Goal: Task Accomplishment & Management: Complete application form

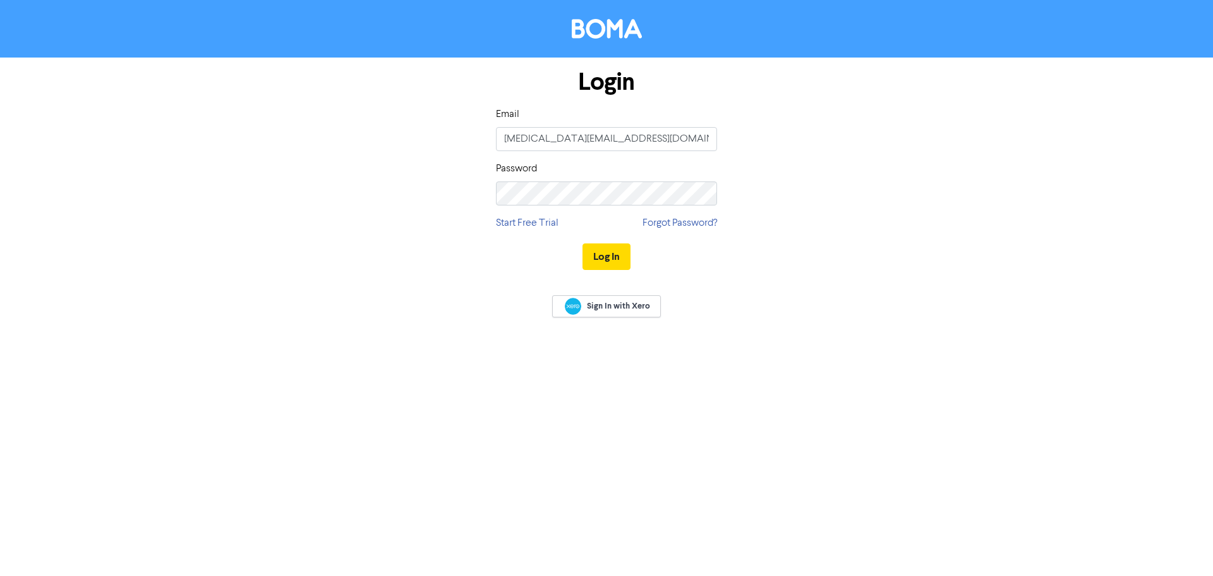
type input "[MEDICAL_DATA][EMAIL_ADDRESS][DOMAIN_NAME]"
click at [583, 243] on button "Log In" at bounding box center [607, 256] width 48 height 27
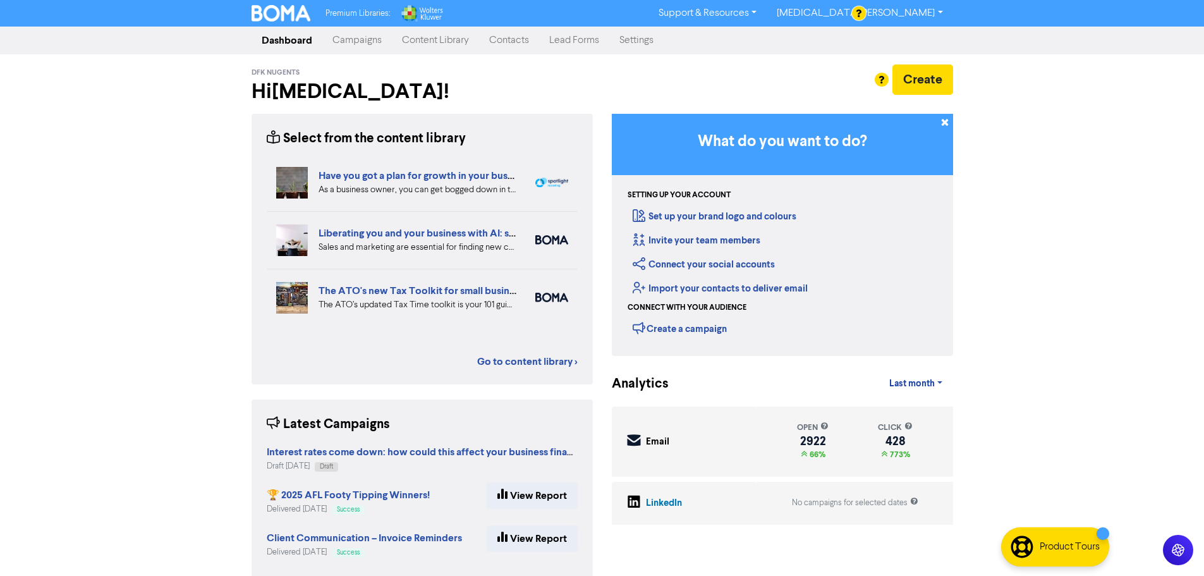
click at [1086, 245] on div "Premium Libraries: Support & Resources Video Tutorials FAQ & Guides Marketing E…" at bounding box center [602, 288] width 1204 height 576
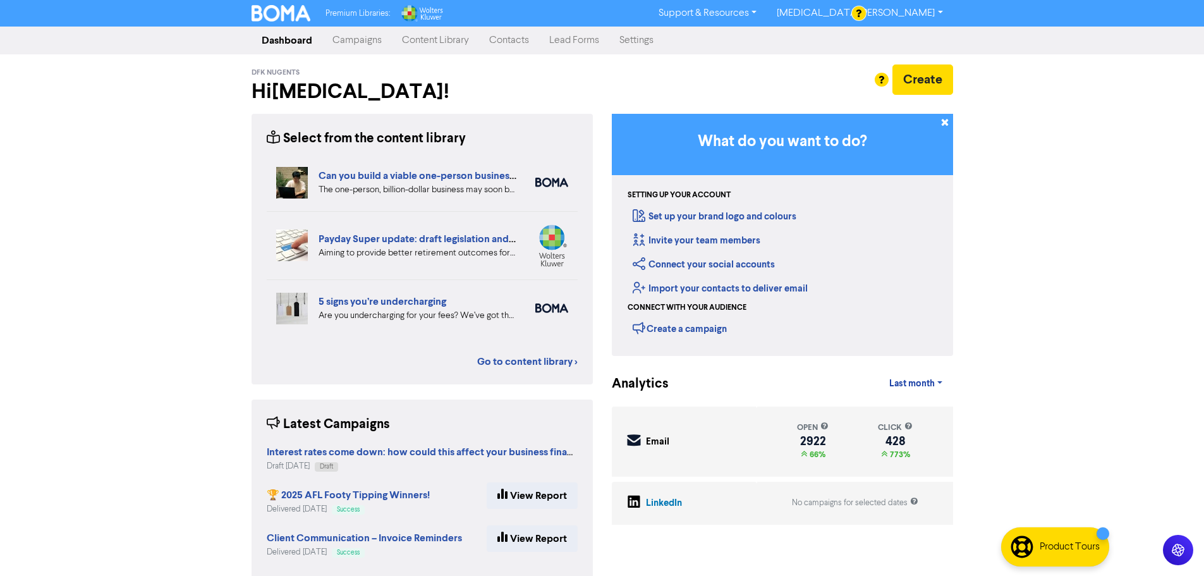
click at [511, 36] on link "Contacts" at bounding box center [509, 40] width 60 height 25
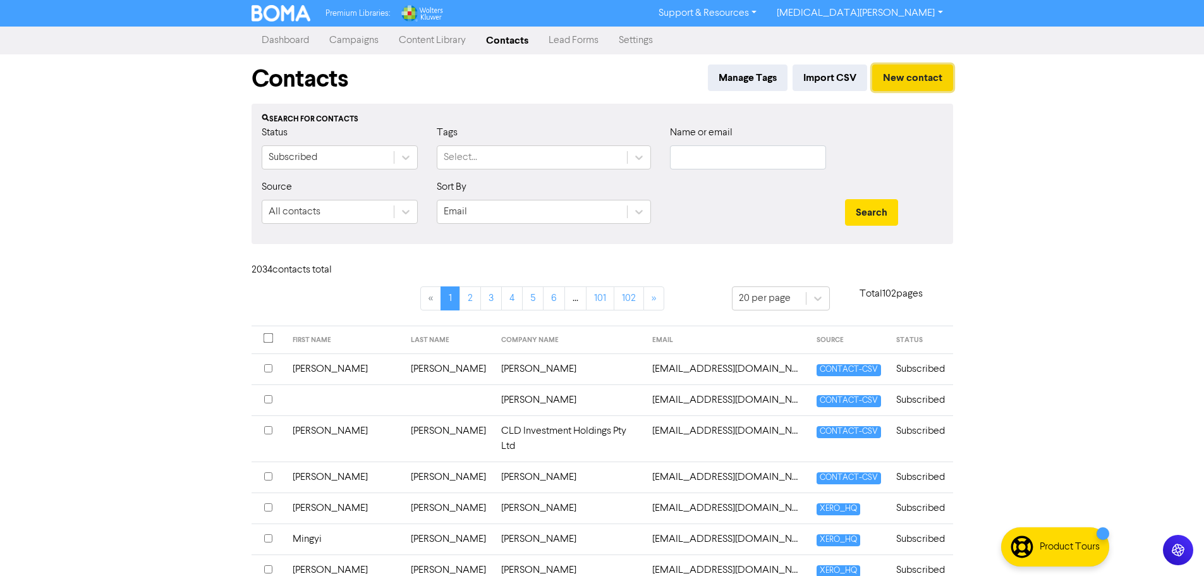
click at [931, 66] on button "New contact" at bounding box center [912, 77] width 81 height 27
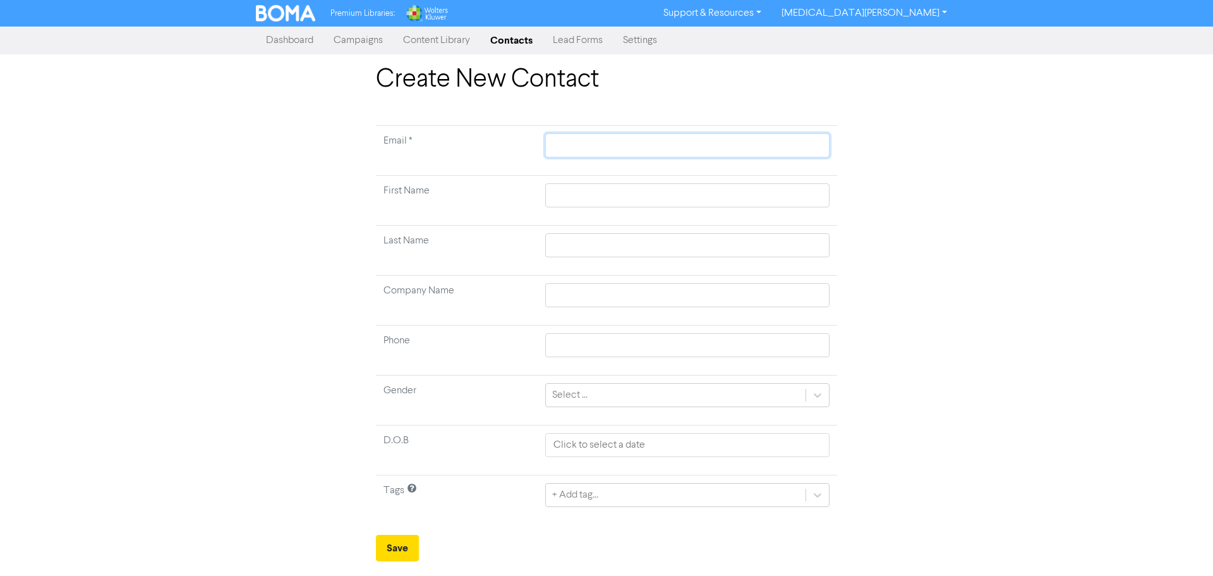
click at [593, 139] on input "text" at bounding box center [687, 145] width 284 height 24
paste input "[EMAIL_ADDRESS][DOMAIN_NAME]"
type input "[EMAIL_ADDRESS][DOMAIN_NAME]"
click at [579, 186] on input "text" at bounding box center [687, 195] width 284 height 24
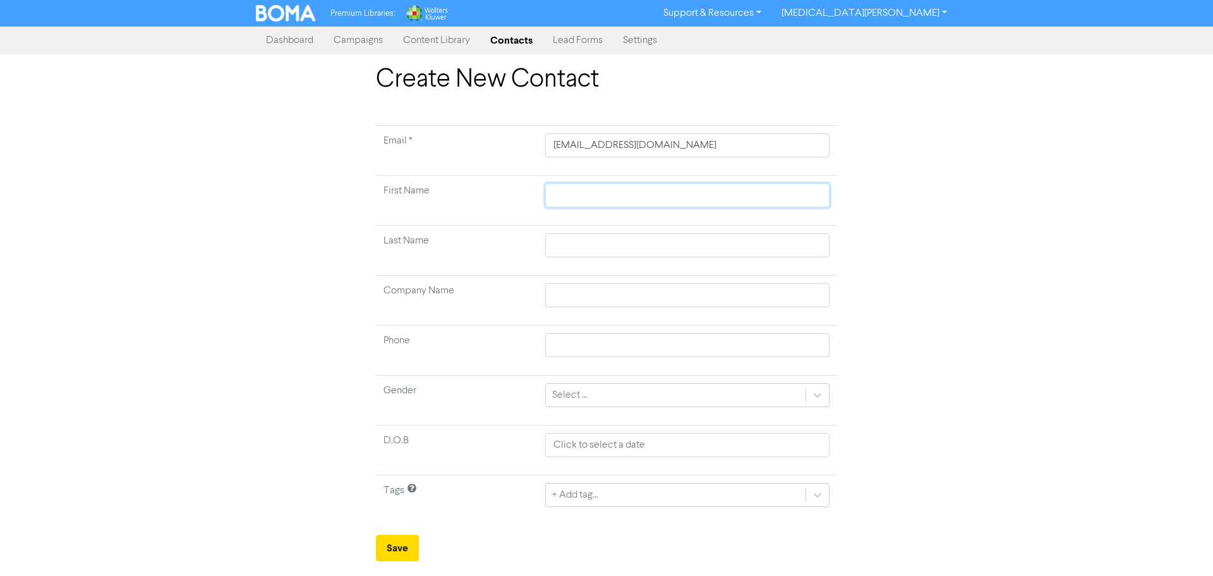
paste input "Chengteck"
type input "Chengteck"
click at [629, 246] on input "text" at bounding box center [687, 245] width 284 height 24
paste input "[PERSON_NAME]"
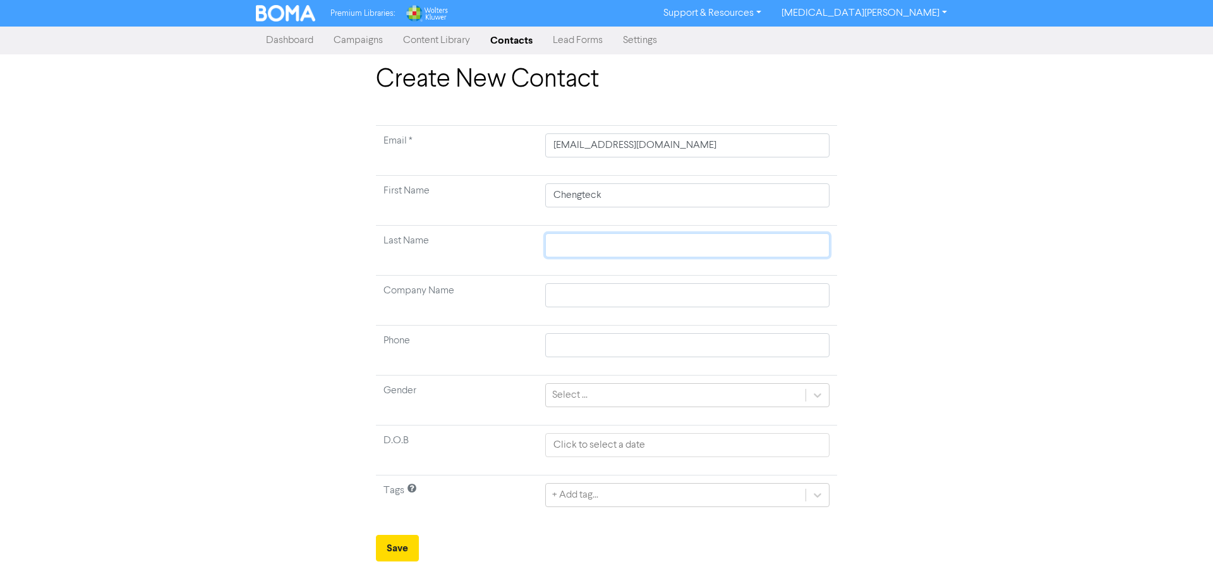
type input "[PERSON_NAME]"
click at [584, 296] on input "text" at bounding box center [687, 295] width 284 height 24
paste input "DFK Nugents Pty Ltd"
type input "DFK Nugents Pty Ltd"
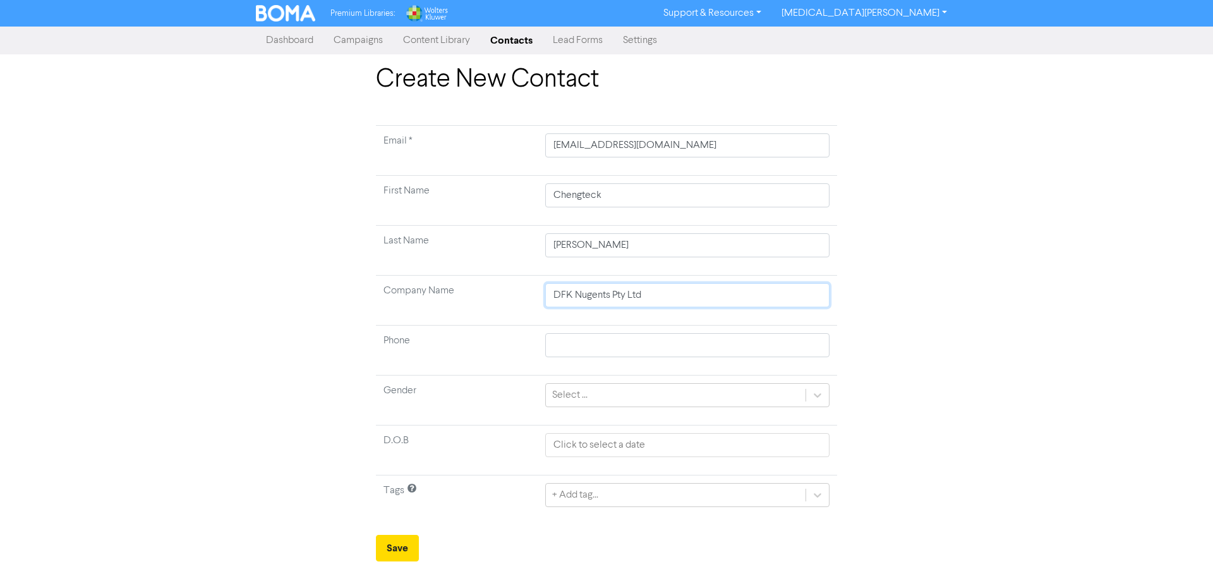
type input "DFK Nugents Pty Ltd"
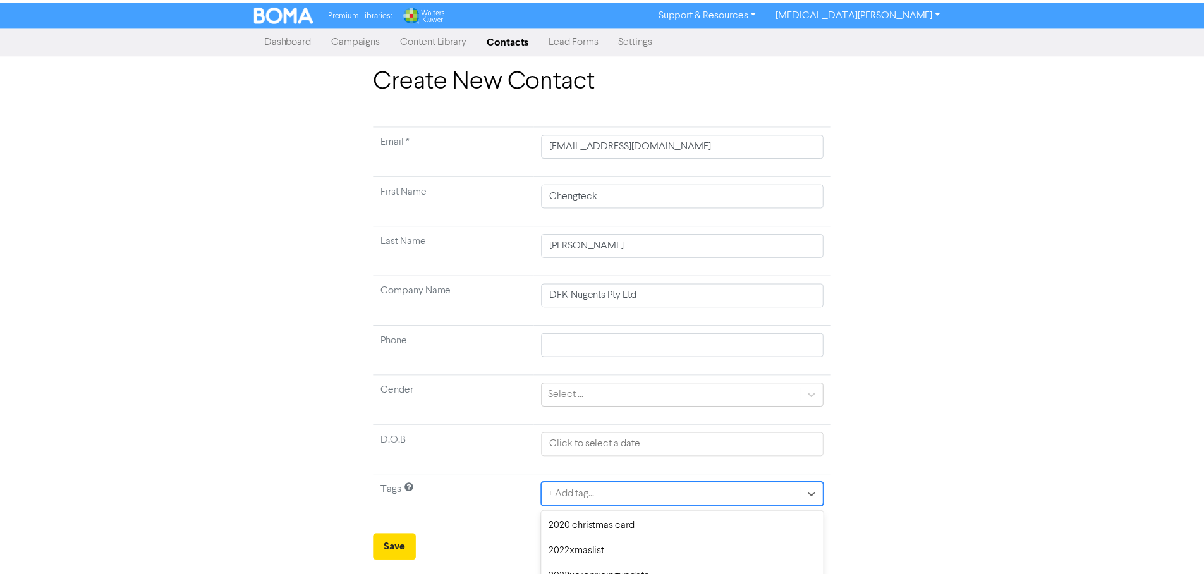
scroll to position [126, 0]
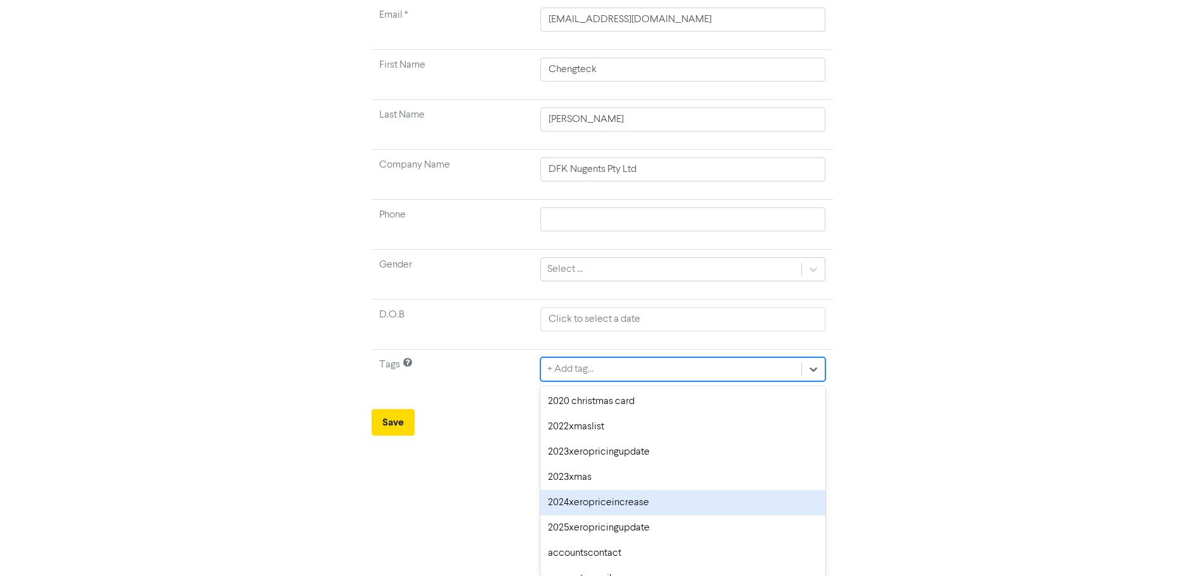
click at [658, 381] on div "option 2024xeropriceincrease focused, 5 of 72. 72 results available. Use Up and…" at bounding box center [682, 369] width 284 height 24
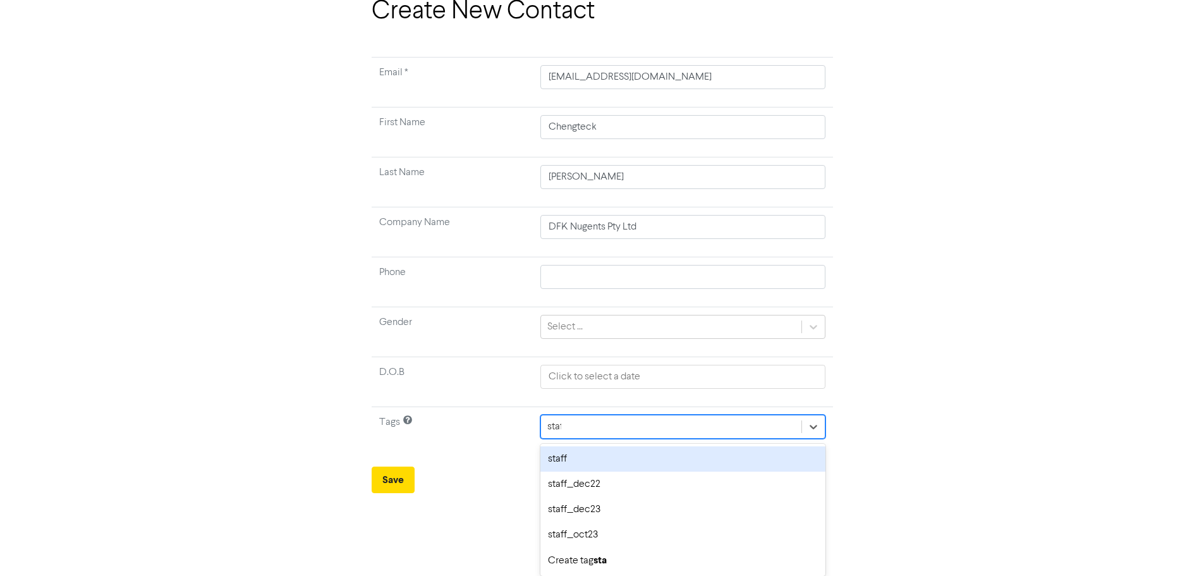
type input "staff"
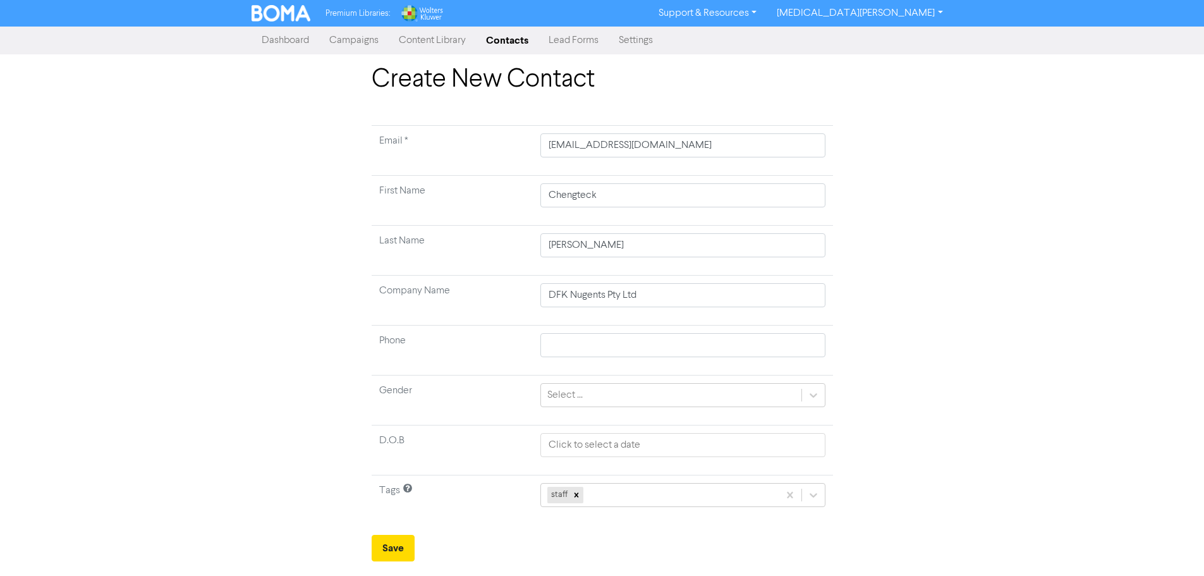
scroll to position [0, 0]
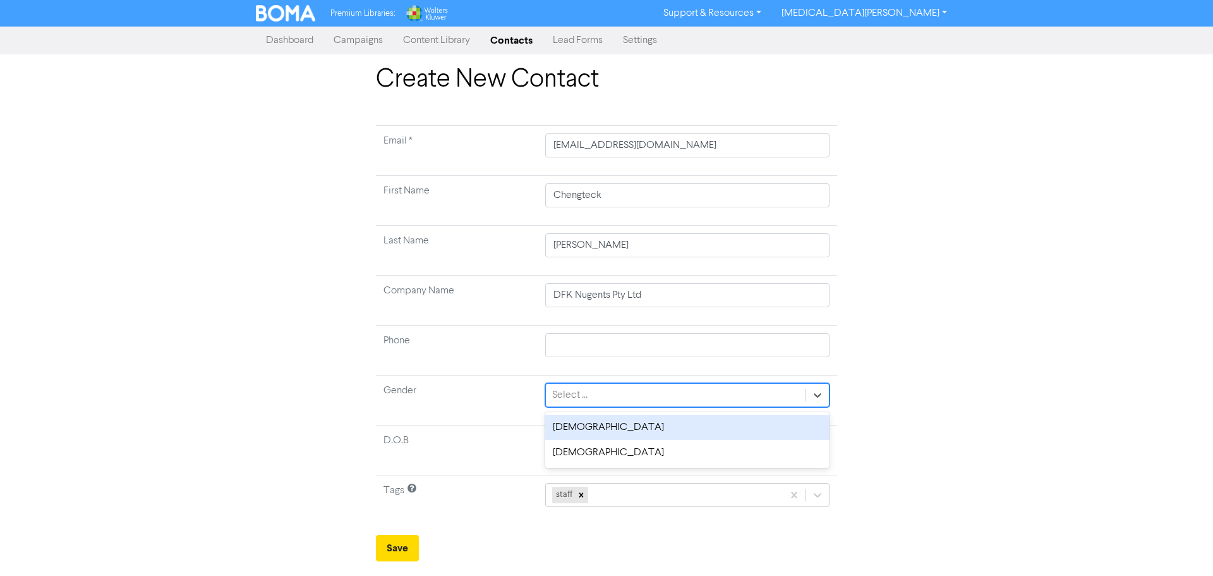
click at [653, 390] on div "Select ..." at bounding box center [676, 394] width 260 height 23
click at [652, 424] on div "[DEMOGRAPHIC_DATA]" at bounding box center [687, 426] width 284 height 25
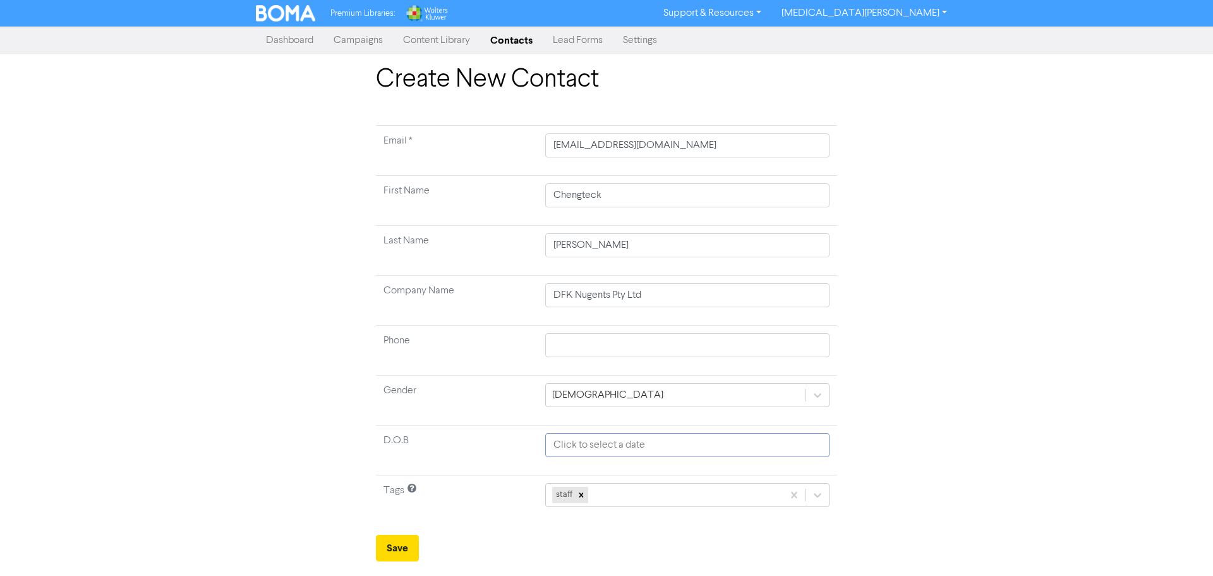
click at [687, 450] on input "text" at bounding box center [687, 445] width 284 height 24
select select "8"
select select "2025"
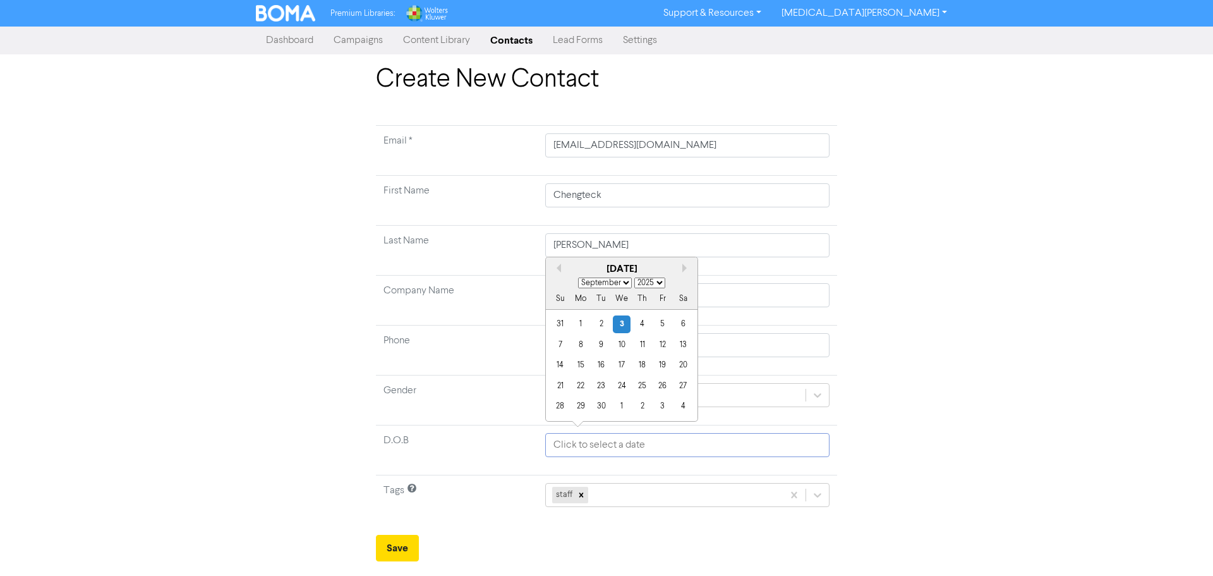
click at [687, 450] on input "text" at bounding box center [687, 445] width 284 height 24
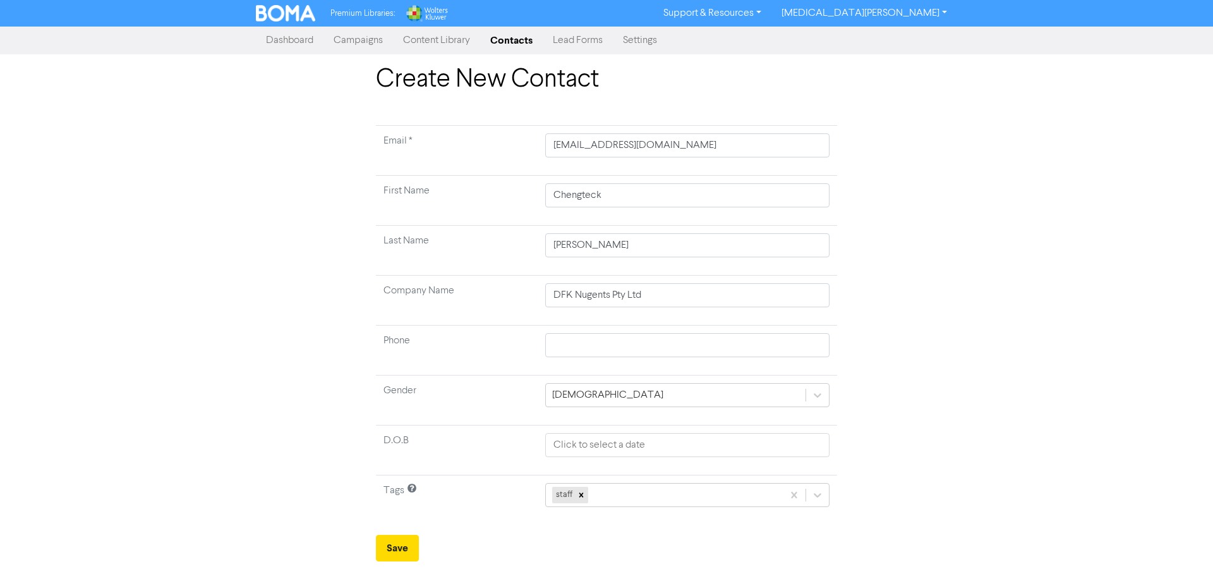
click at [907, 349] on div "Create New Contact Email * [EMAIL_ADDRESS][DOMAIN_NAME] First Name Chengteck La…" at bounding box center [606, 312] width 720 height 497
click at [402, 542] on button "Save" at bounding box center [397, 547] width 43 height 27
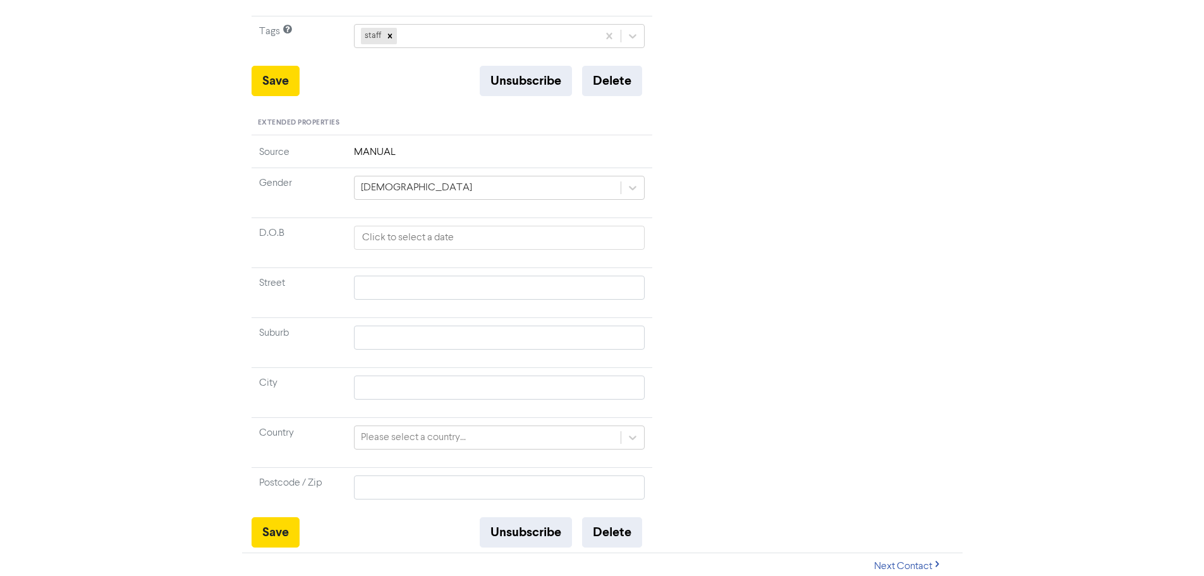
scroll to position [394, 0]
